Goal: Information Seeking & Learning: Learn about a topic

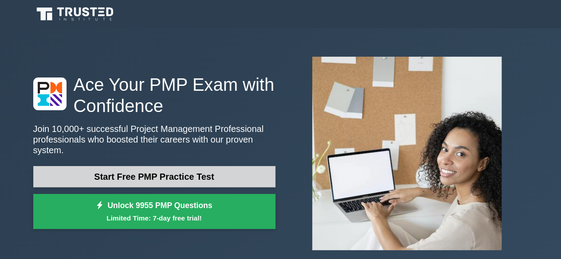
click at [182, 173] on link "Start Free PMP Practice Test" at bounding box center [154, 176] width 242 height 21
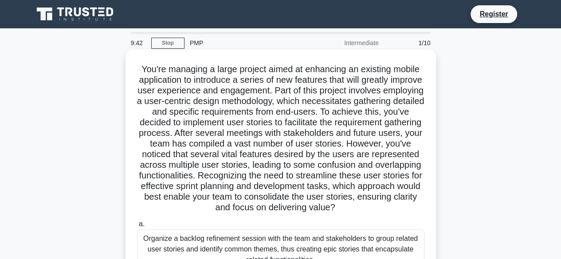
scroll to position [137, 0]
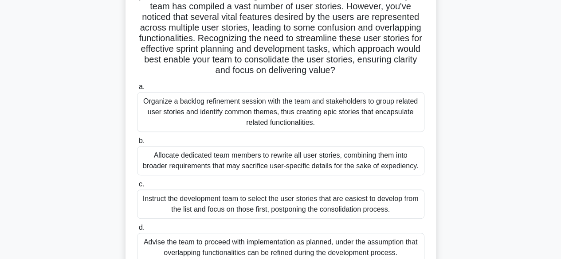
click at [183, 170] on div "Allocate dedicated team members to rewrite all user stories, combining them int…" at bounding box center [280, 160] width 287 height 29
click at [137, 144] on input "b. Allocate dedicated team members to rewrite all user stories, combining them …" at bounding box center [137, 141] width 0 height 6
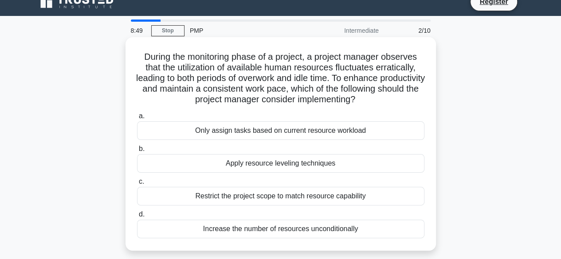
scroll to position [12, 0]
click at [241, 195] on div "Restrict the project scope to match resource capability" at bounding box center [280, 196] width 287 height 19
click at [137, 185] on input "c. Restrict the project scope to match resource capability" at bounding box center [137, 182] width 0 height 6
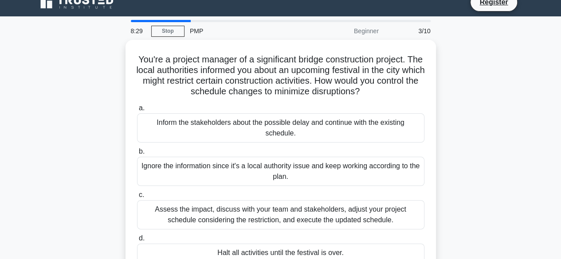
scroll to position [0, 0]
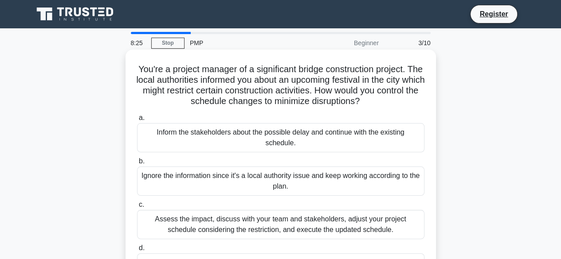
click at [217, 125] on div "Inform the stakeholders about the possible delay and continue with the existing…" at bounding box center [280, 137] width 287 height 29
click at [137, 121] on input "a. Inform the stakeholders about the possible delay and continue with the exist…" at bounding box center [137, 118] width 0 height 6
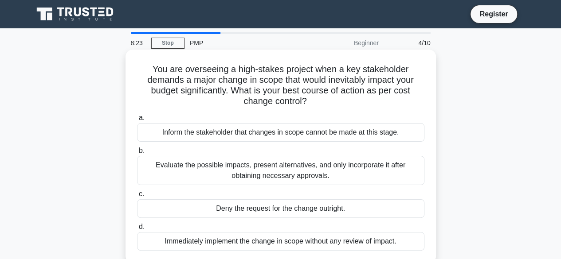
click at [206, 142] on div "a. Inform the stakeholder that changes in scope cannot be made at this stage. b…" at bounding box center [281, 182] width 298 height 142
click at [204, 138] on div "Inform the stakeholder that changes in scope cannot be made at this stage." at bounding box center [280, 132] width 287 height 19
click at [137, 121] on input "a. Inform the stakeholder that changes in scope cannot be made at this stage." at bounding box center [137, 118] width 0 height 6
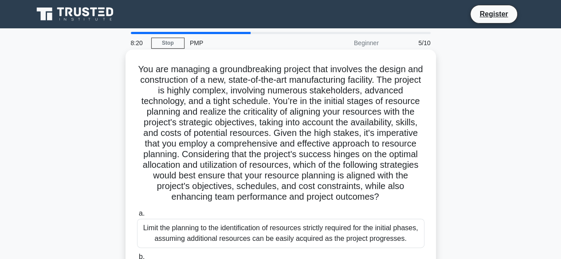
click at [182, 236] on div "Limit the planning to the identification of resources strictly required for the…" at bounding box center [280, 233] width 287 height 29
click at [137, 217] on input "a. Limit the planning to the identification of resources strictly required for …" at bounding box center [137, 214] width 0 height 6
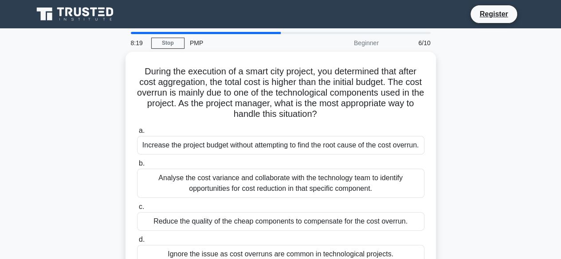
click at [182, 231] on div "Reduce the quality of the cheap components to compensate for the cost overrun." at bounding box center [280, 221] width 287 height 19
click at [137, 210] on input "c. Reduce the quality of the cheap components to compensate for the cost overru…" at bounding box center [137, 207] width 0 height 6
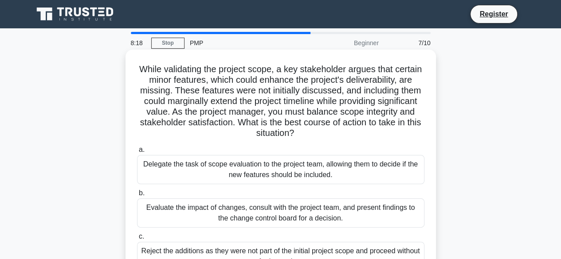
click at [185, 214] on div "Evaluate the impact of changes, consult with the project team, and present find…" at bounding box center [280, 213] width 287 height 29
click at [137, 196] on input "b. Evaluate the impact of changes, consult with the project team, and present f…" at bounding box center [137, 194] width 0 height 6
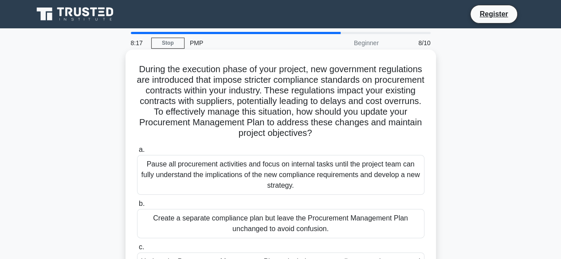
click at [188, 181] on div "Pause all procurement activities and focus on internal tasks until the project …" at bounding box center [280, 175] width 287 height 40
click at [137, 153] on input "a. Pause all procurement activities and focus on internal tasks until the proje…" at bounding box center [137, 150] width 0 height 6
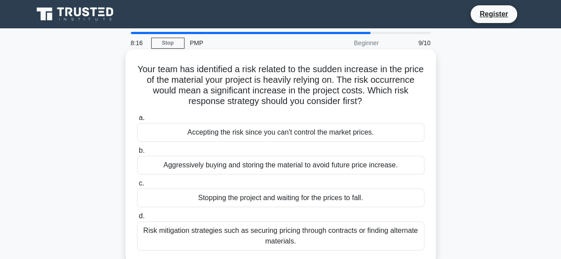
click at [188, 199] on div "Stopping the project and waiting for the prices to fall." at bounding box center [280, 198] width 287 height 19
click at [137, 187] on input "c. Stopping the project and waiting for the prices to fall." at bounding box center [137, 184] width 0 height 6
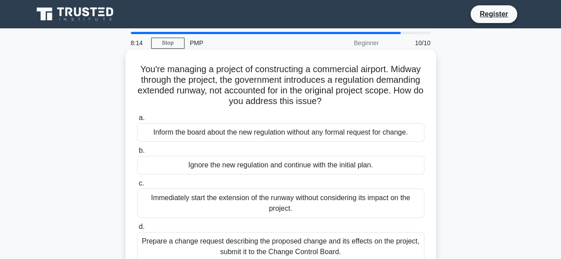
click at [183, 164] on div "Ignore the new regulation and continue with the initial plan." at bounding box center [280, 165] width 287 height 19
click at [137, 154] on input "b. Ignore the new regulation and continue with the initial plan." at bounding box center [137, 151] width 0 height 6
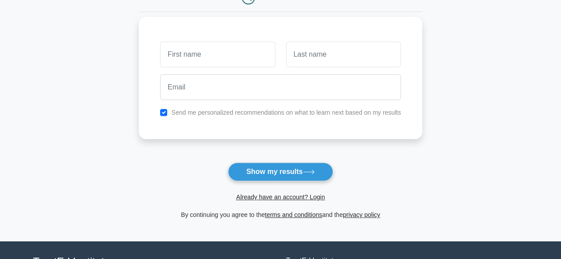
scroll to position [108, 0]
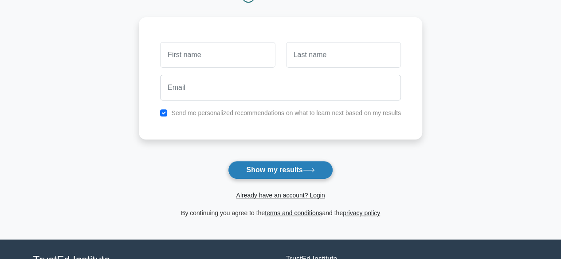
click at [269, 168] on button "Show my results" at bounding box center [280, 170] width 105 height 19
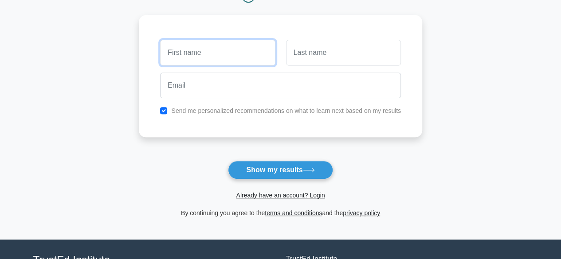
click at [242, 57] on input "text" at bounding box center [217, 53] width 115 height 26
type input "abti"
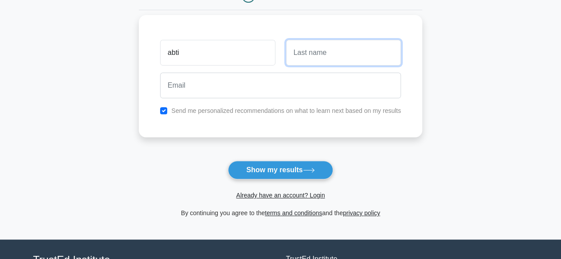
click at [313, 48] on input "text" at bounding box center [343, 53] width 115 height 26
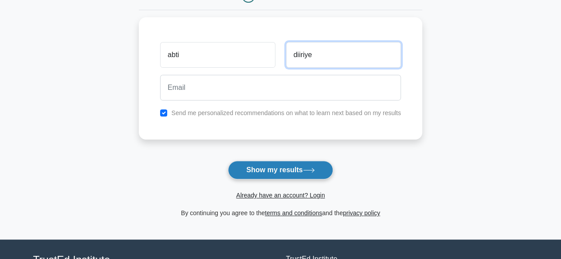
type input "diiriye"
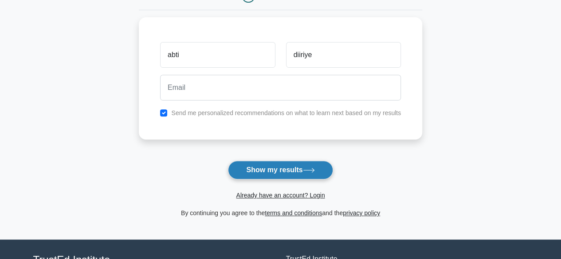
click at [256, 173] on button "Show my results" at bounding box center [280, 170] width 105 height 19
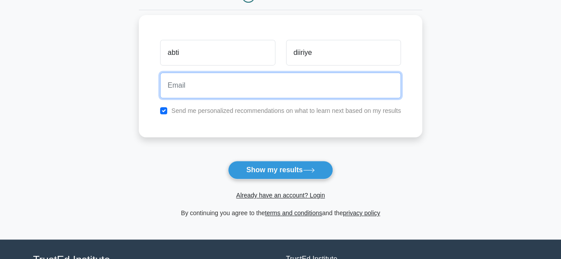
click at [172, 93] on input "email" at bounding box center [280, 86] width 241 height 26
type input "Abdirahmanabdikadir94@gmail.com"
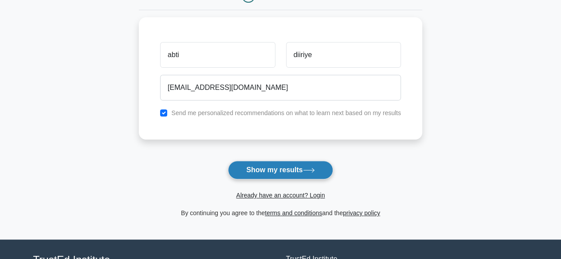
click at [261, 174] on button "Show my results" at bounding box center [280, 170] width 105 height 19
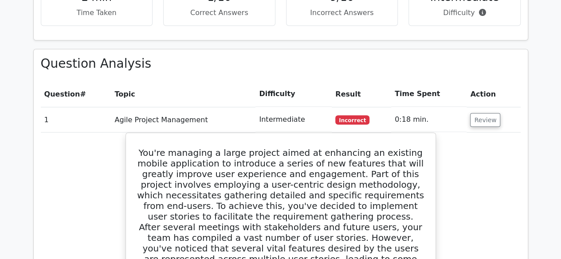
scroll to position [735, 0]
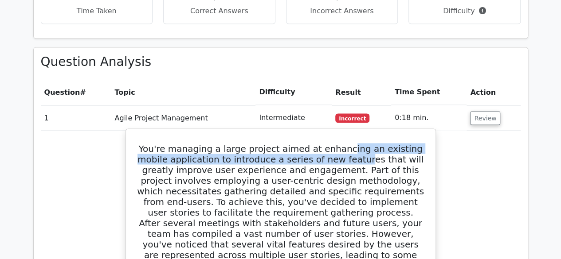
drag, startPoint x: 79, startPoint y: 2, endPoint x: 335, endPoint y: 113, distance: 279.1
click at [335, 143] on h5 "You're managing a large project aimed at enhancing an existing mobile applicati…" at bounding box center [281, 228] width 288 height 170
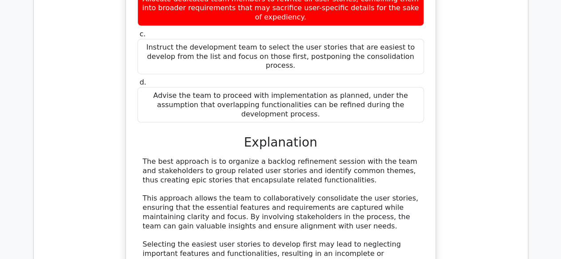
scroll to position [831, 0]
